Goal: Information Seeking & Learning: Check status

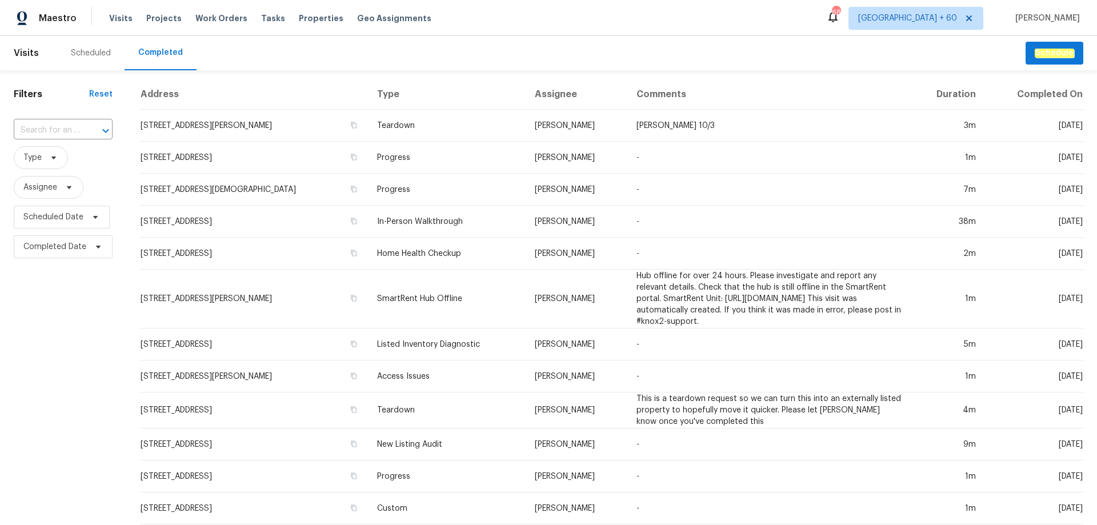
click at [34, 127] on input "text" at bounding box center [47, 131] width 67 height 18
paste input "1913 Nigel Ct, Charlotte, NC 28213"
type input "1913 Nigel Ct, Charlotte, NC 28213"
click at [79, 153] on li "1913 Nigel Ct, Charlotte, NC 28213" at bounding box center [62, 161] width 97 height 31
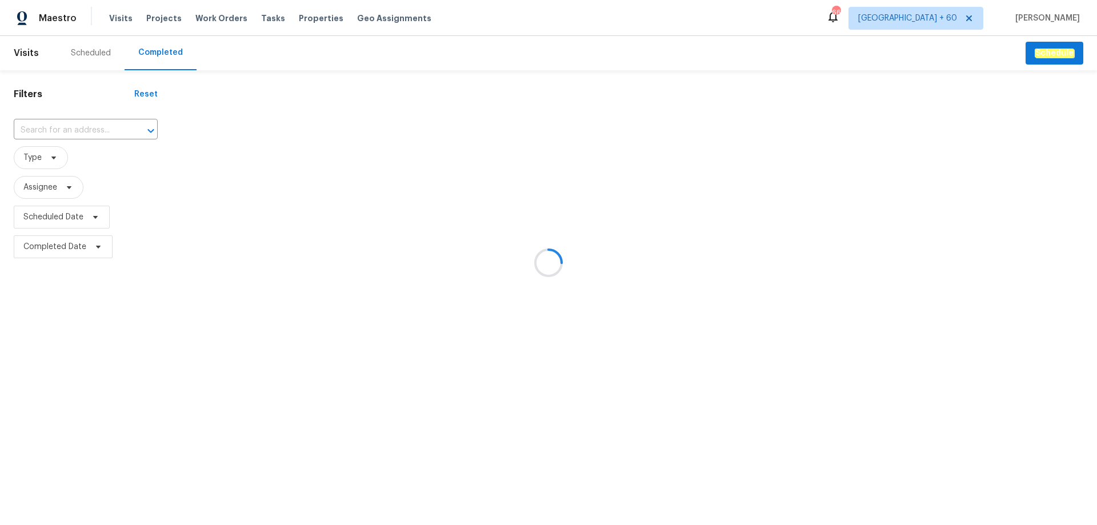
type input "1913 Nigel Ct, Charlotte, NC 28213"
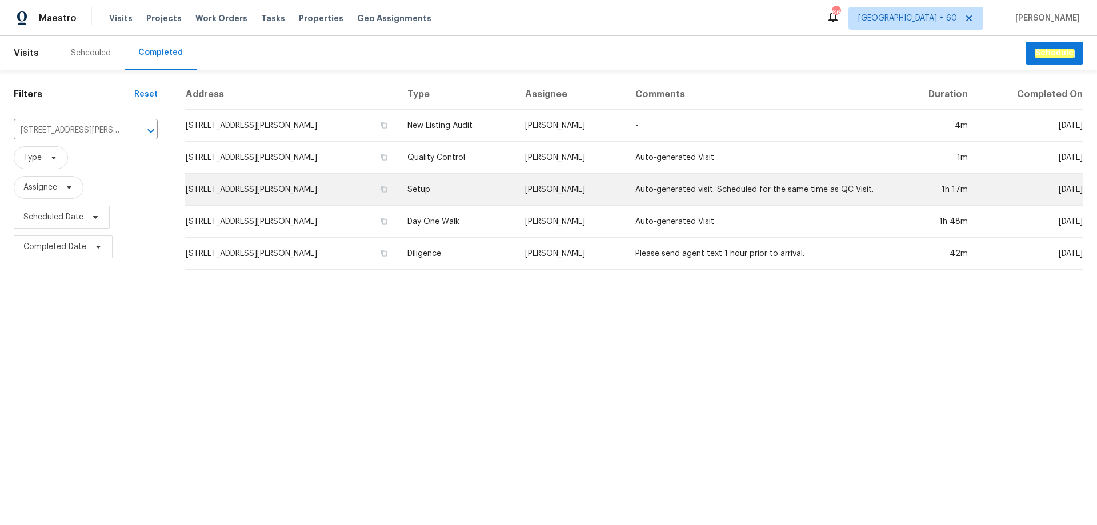
click at [550, 190] on td "[PERSON_NAME]" at bounding box center [571, 190] width 110 height 32
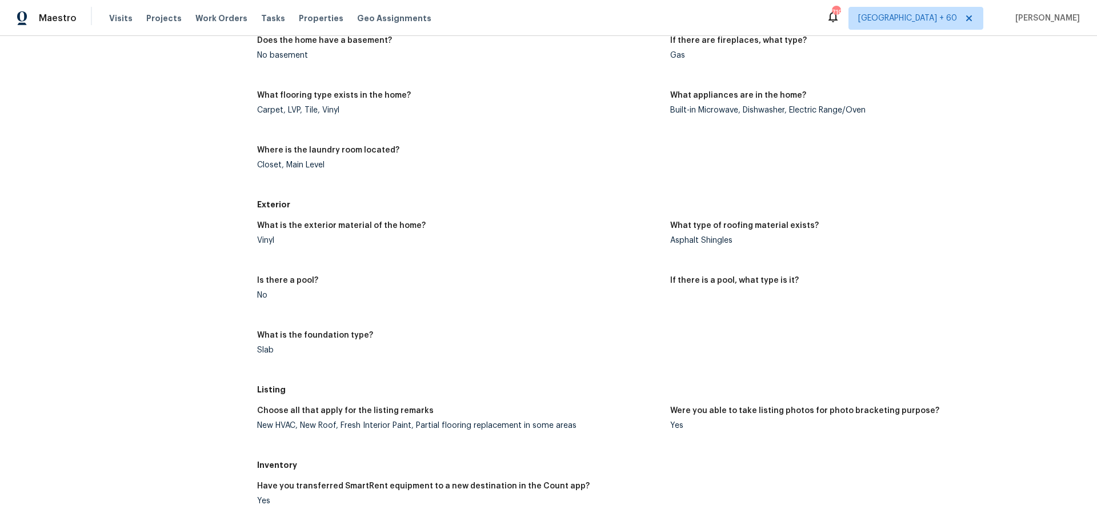
scroll to position [417, 0]
